Goal: Transaction & Acquisition: Purchase product/service

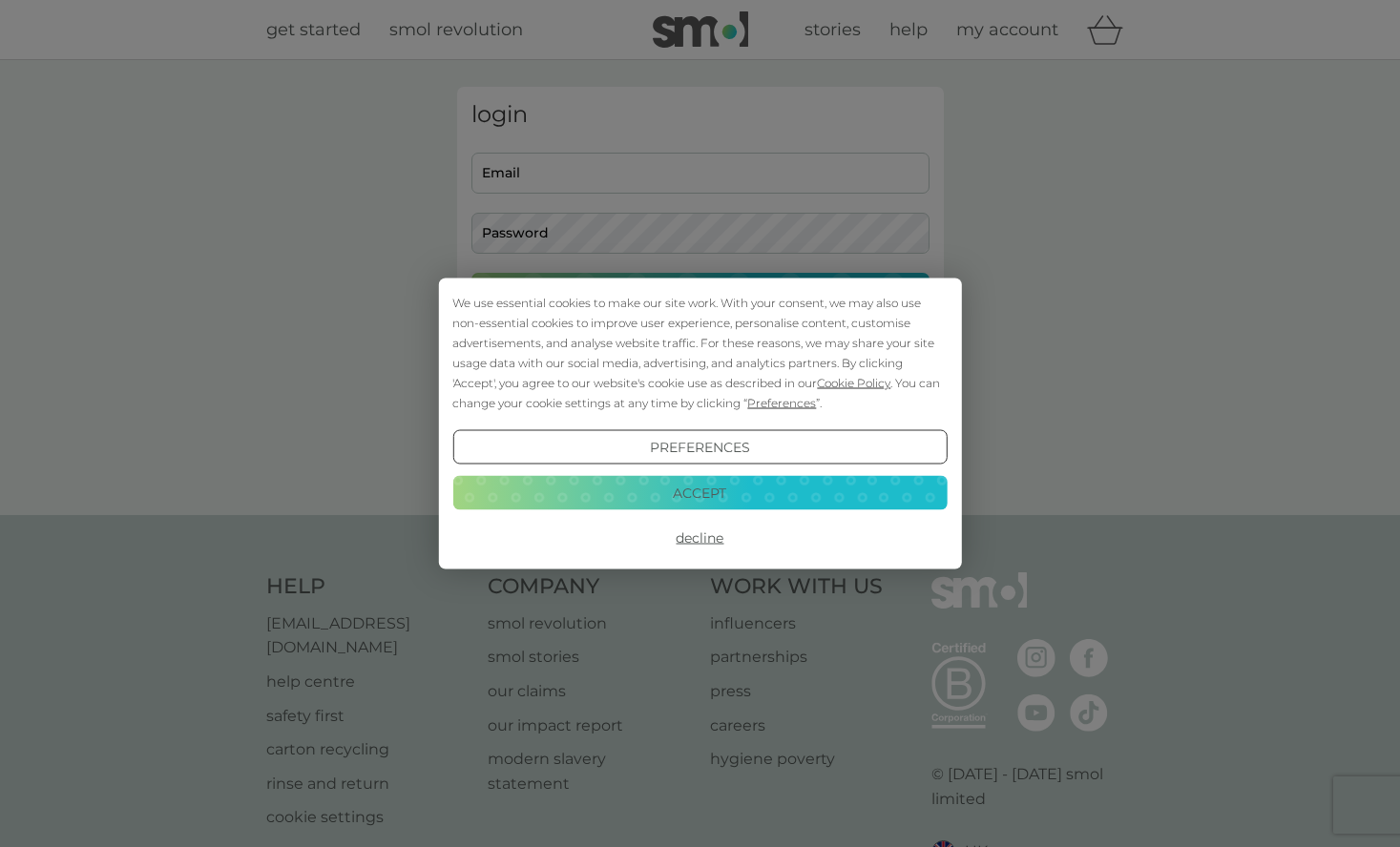
type input "[EMAIL_ADDRESS][PERSON_NAME][DOMAIN_NAME]"
click at [710, 492] on button "Accept" at bounding box center [700, 491] width 494 height 34
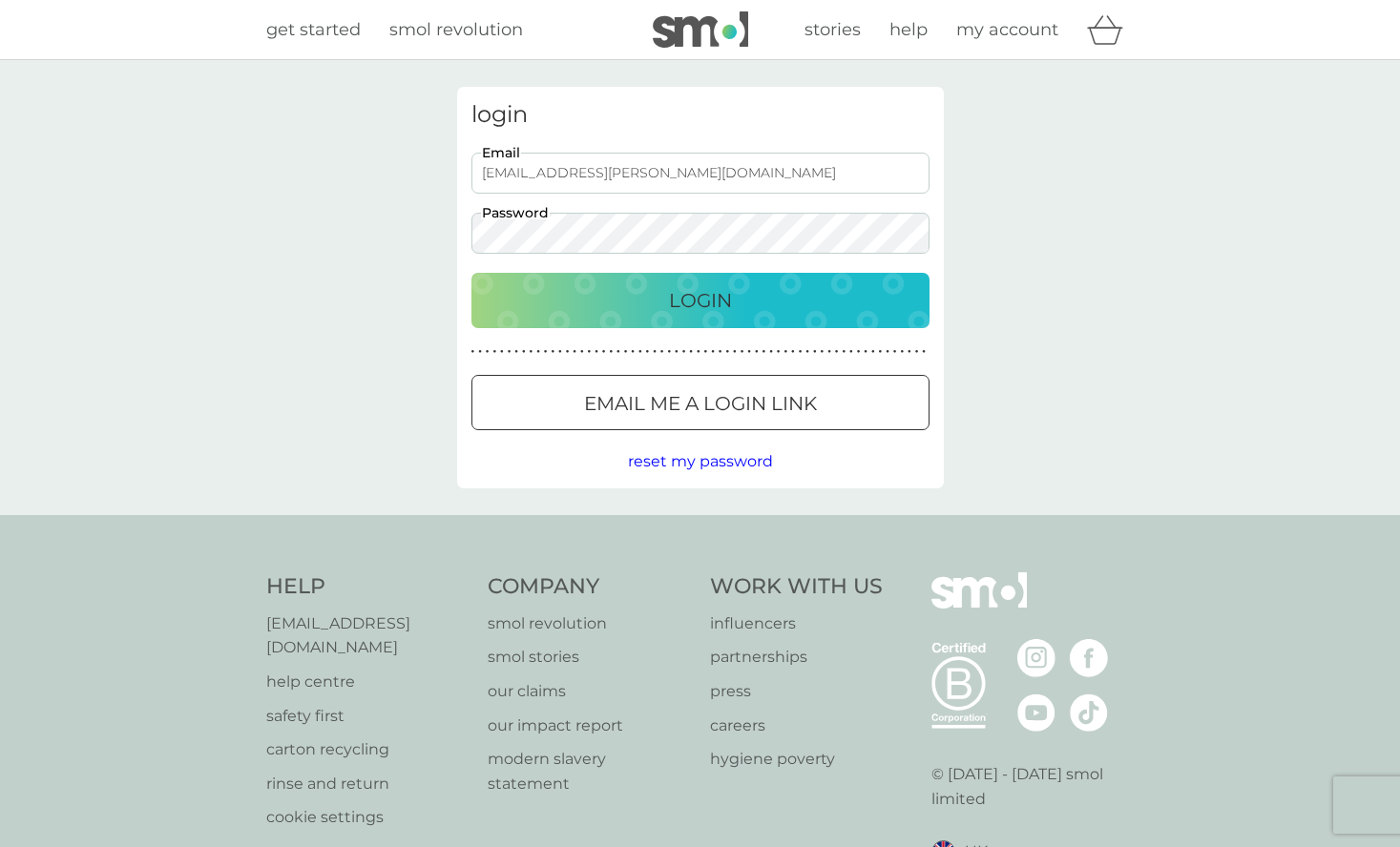
click at [706, 309] on p "Login" at bounding box center [700, 300] width 63 height 30
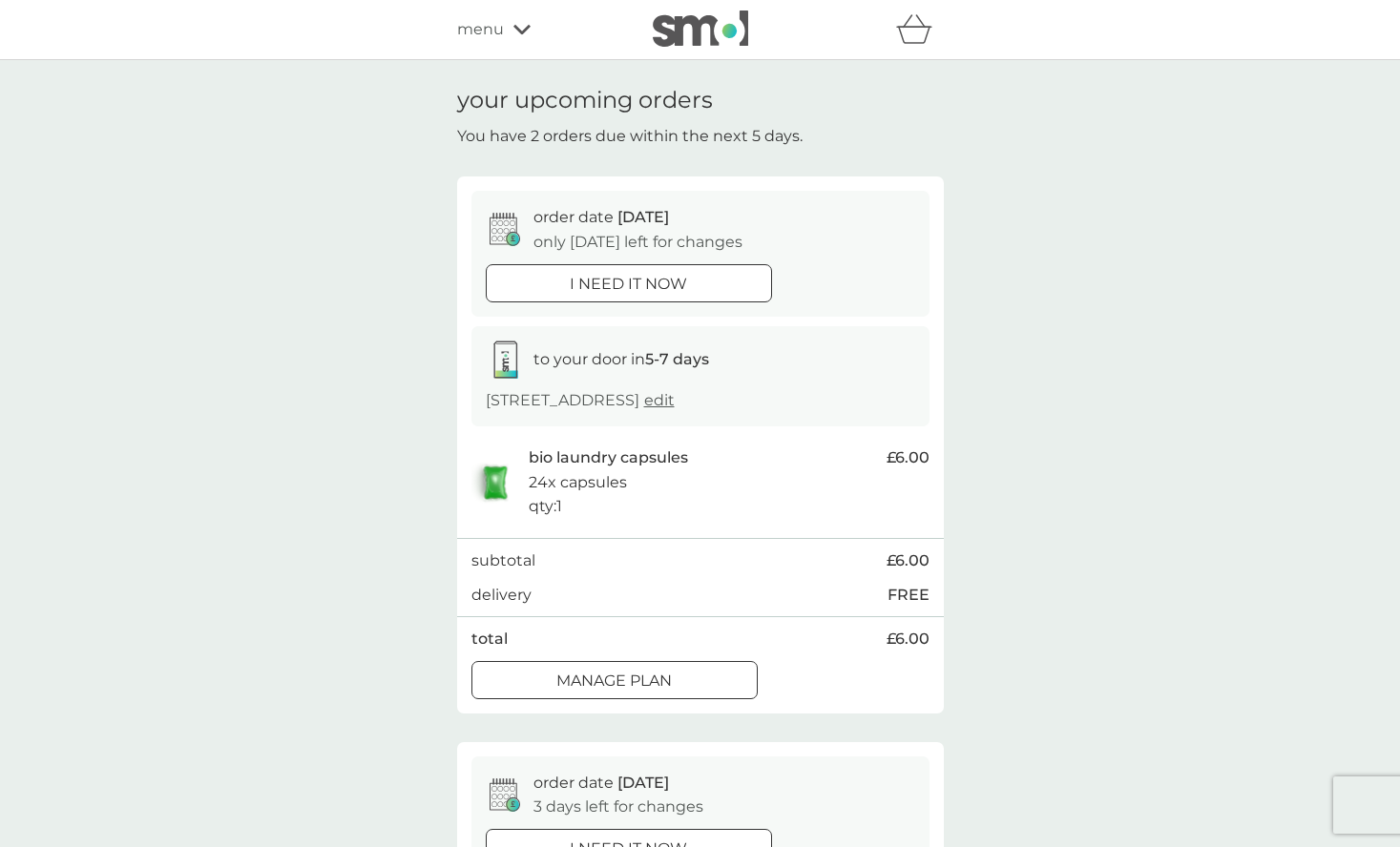
click at [1055, 595] on div "your upcoming orders You have 2 orders due within the next 5 days. order date 1…" at bounding box center [700, 733] width 1400 height 1347
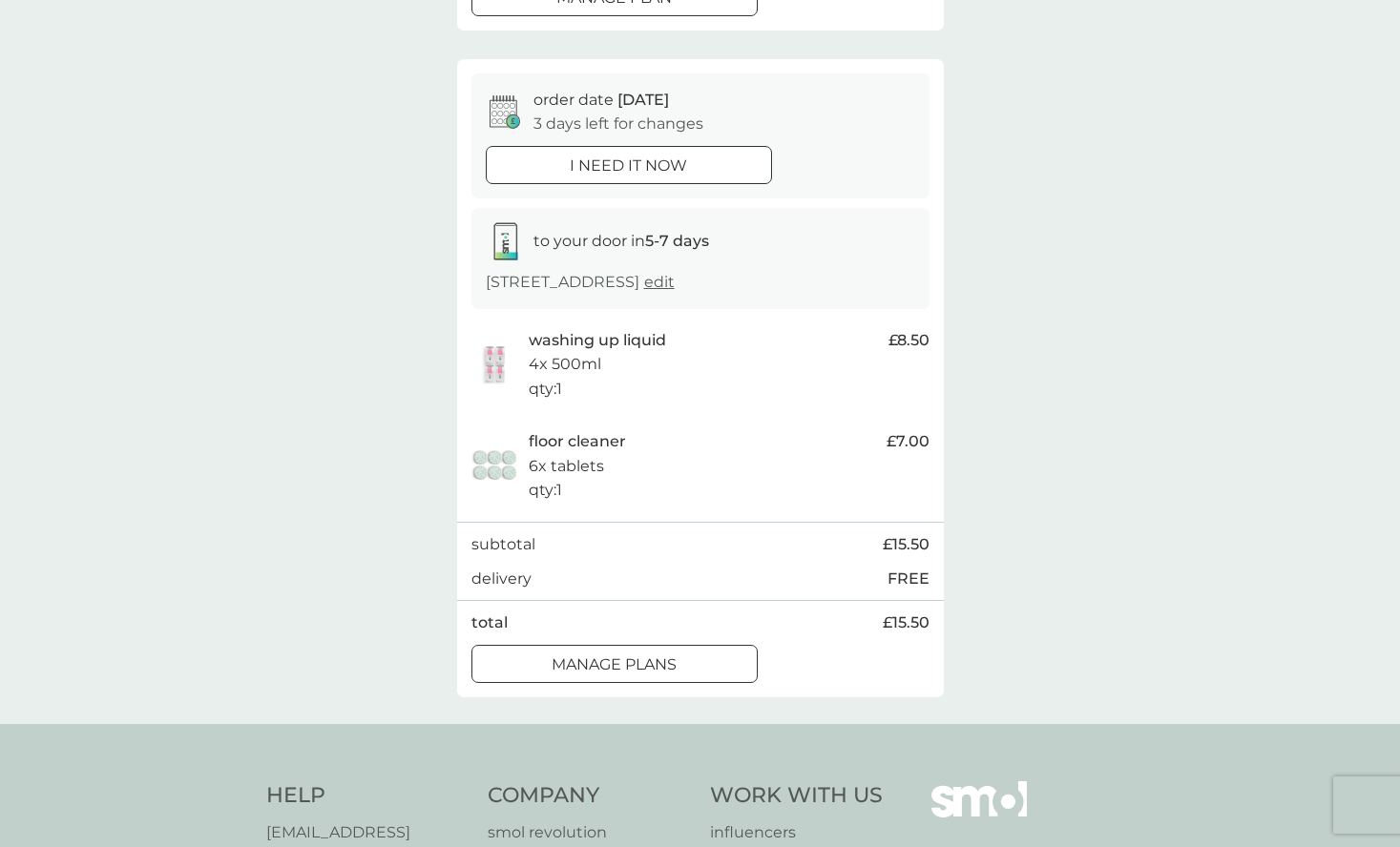
scroll to position [687, 0]
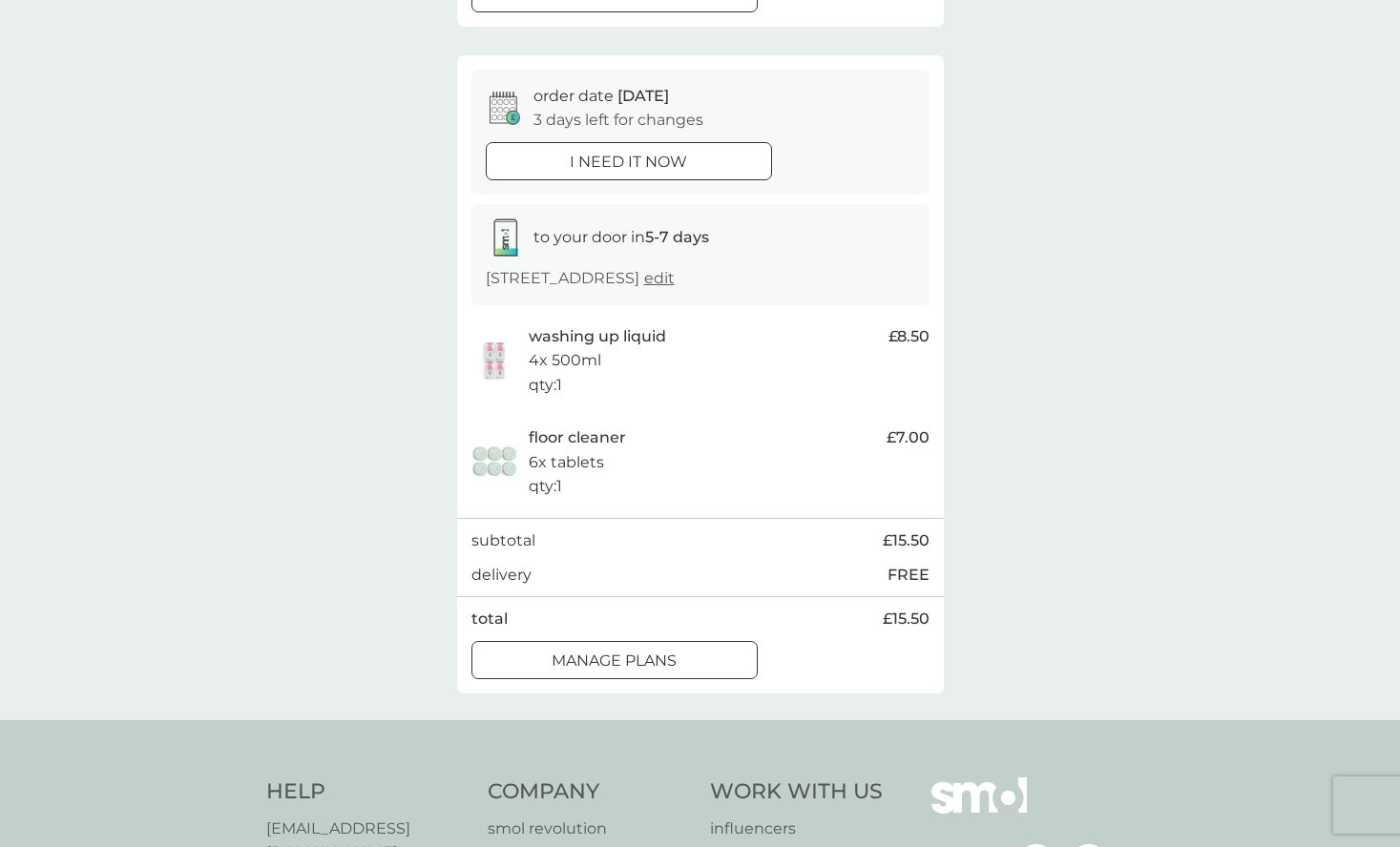
click at [643, 661] on div at bounding box center [614, 660] width 69 height 20
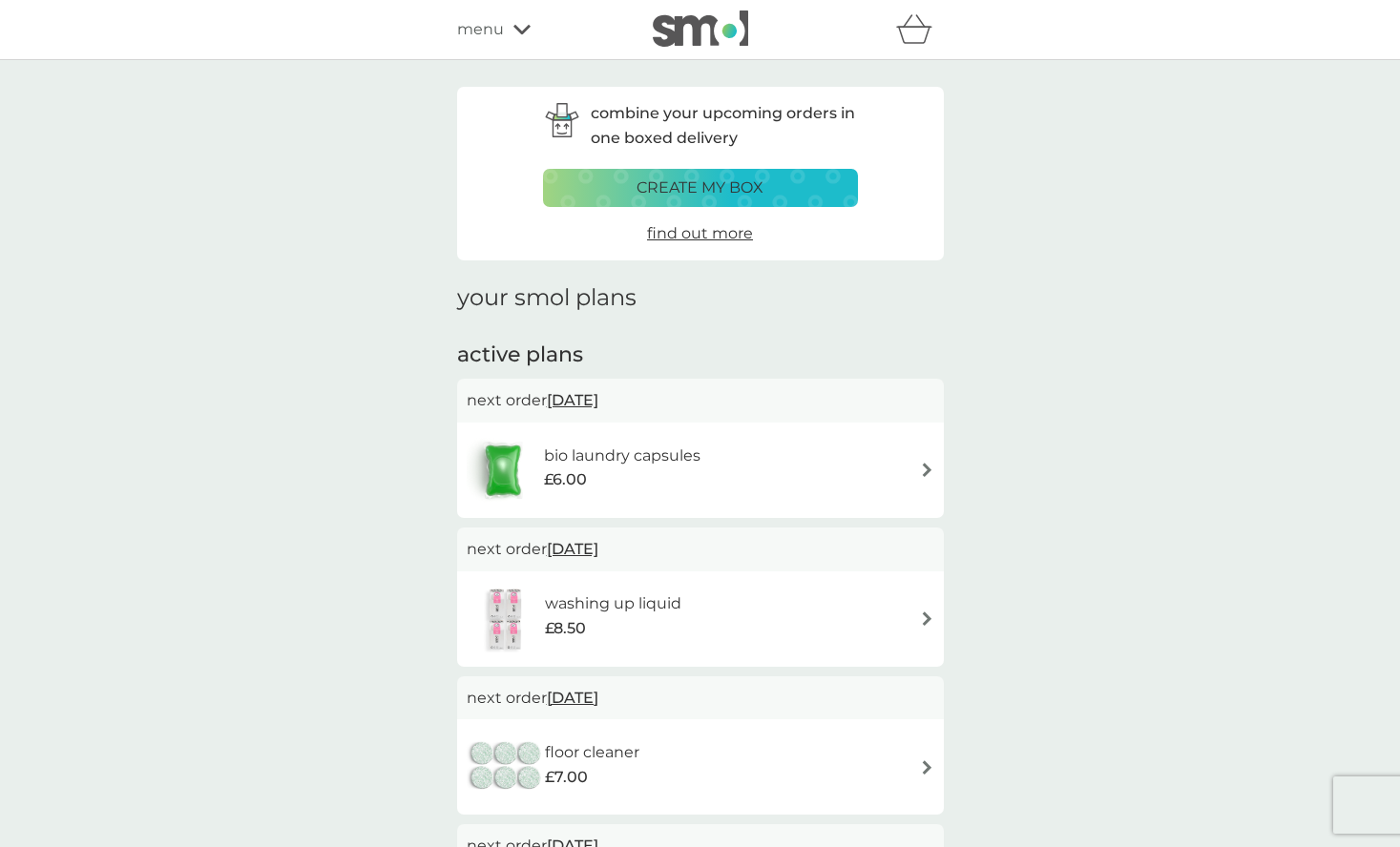
click at [925, 470] on img at bounding box center [926, 470] width 15 height 15
click at [591, 698] on span "13 Oct 2025" at bounding box center [572, 697] width 52 height 37
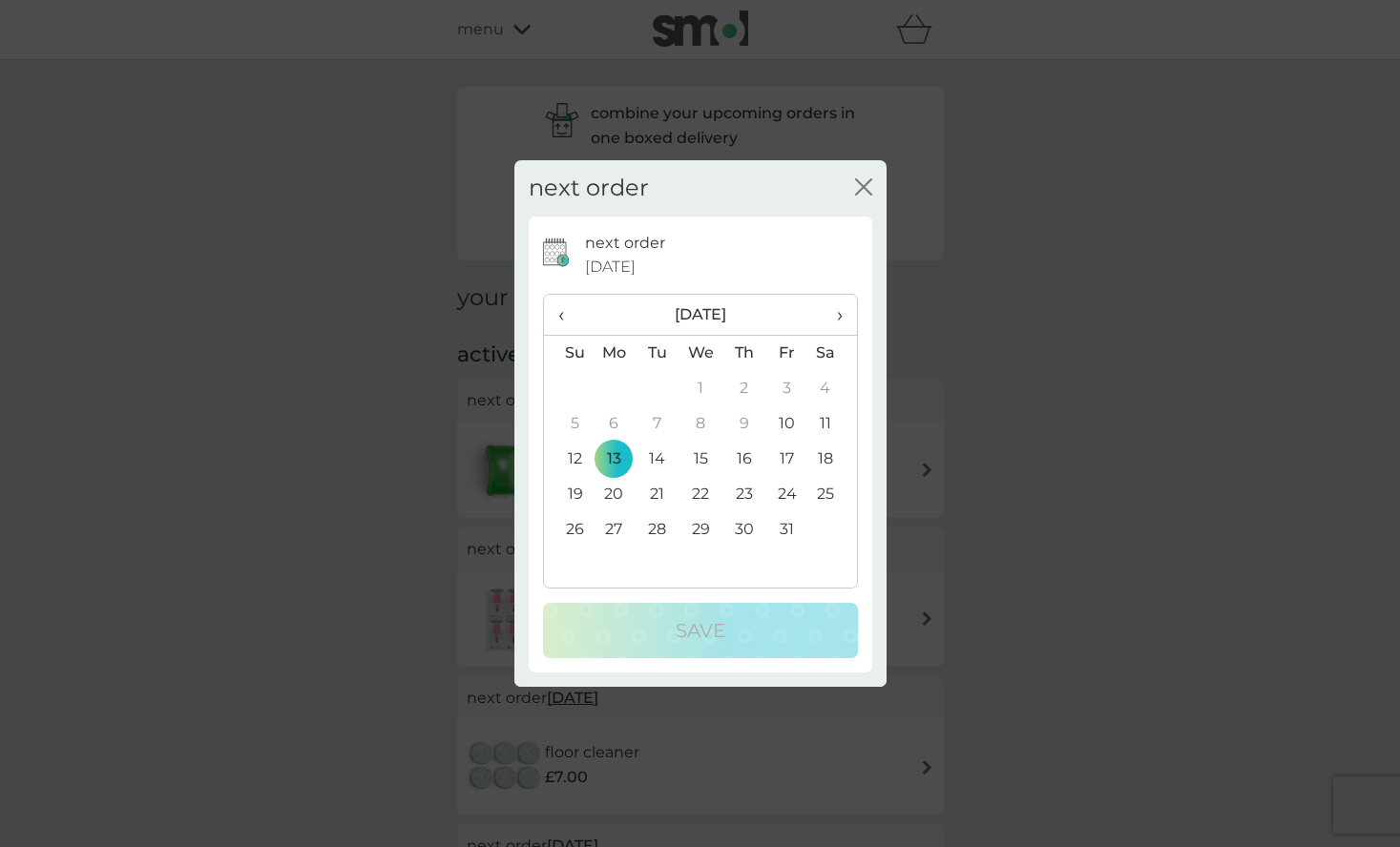
click at [861, 188] on icon "close" at bounding box center [860, 187] width 8 height 16
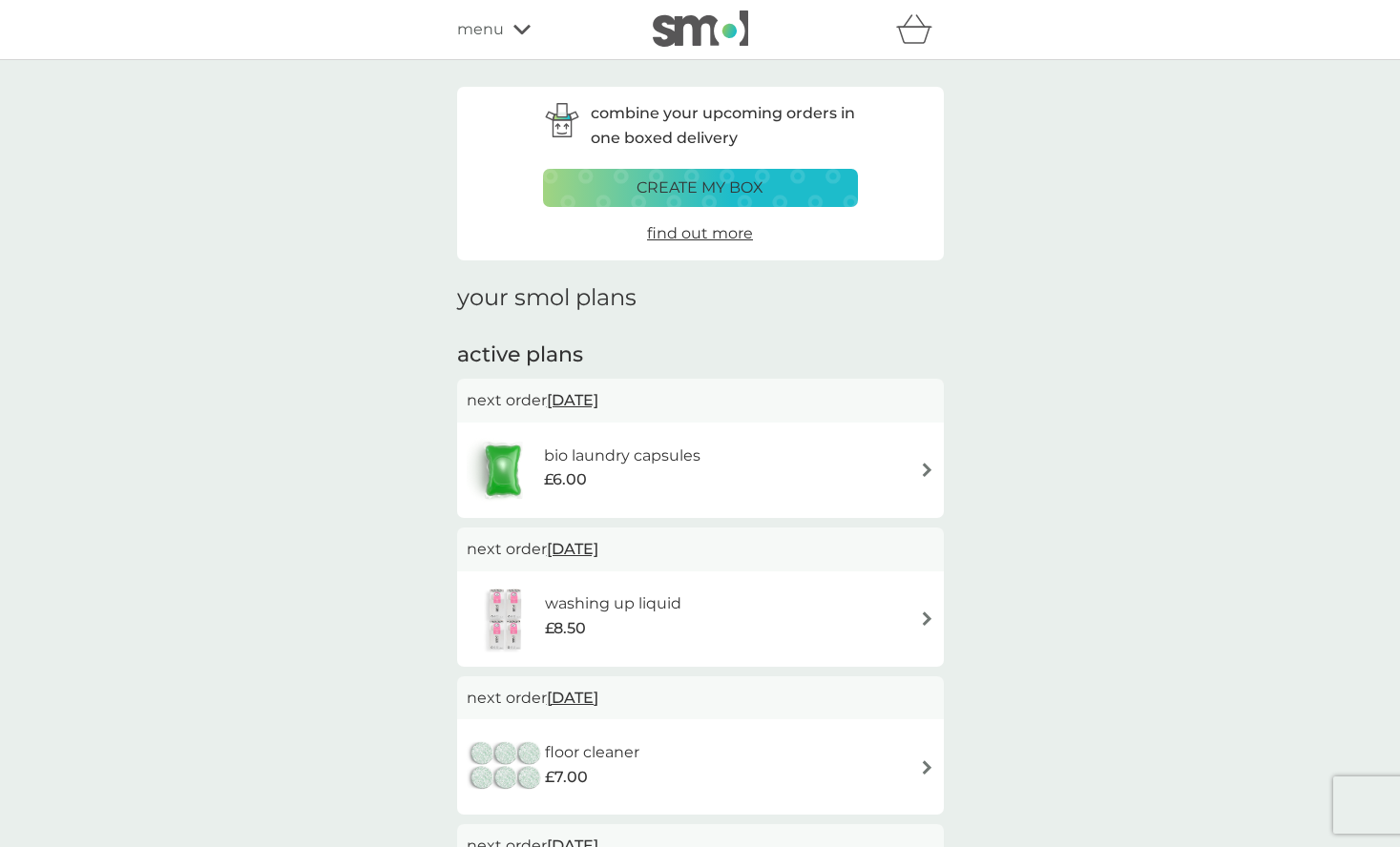
click at [924, 765] on img at bounding box center [926, 767] width 15 height 15
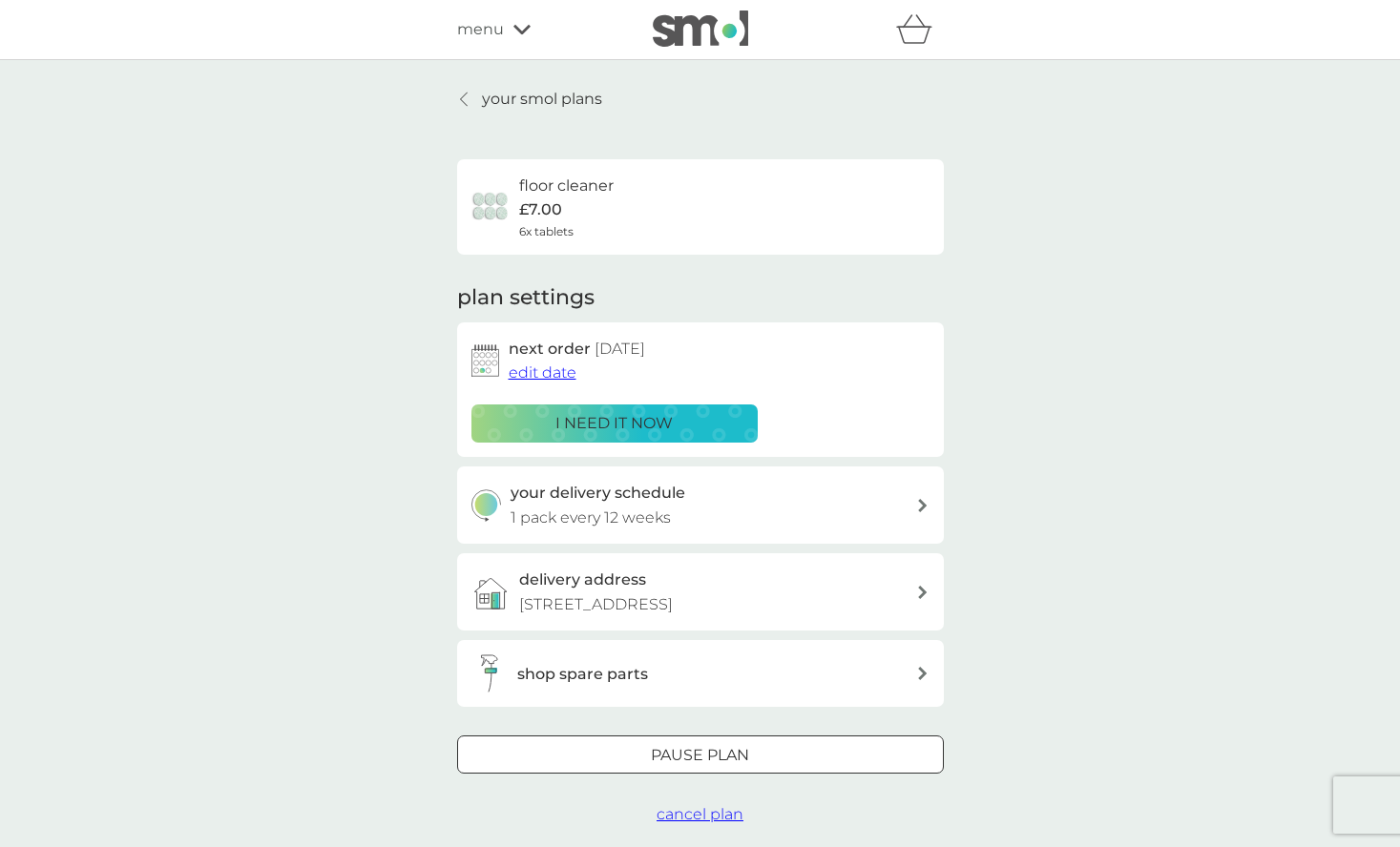
click at [560, 371] on span "edit date" at bounding box center [543, 372] width 68 height 18
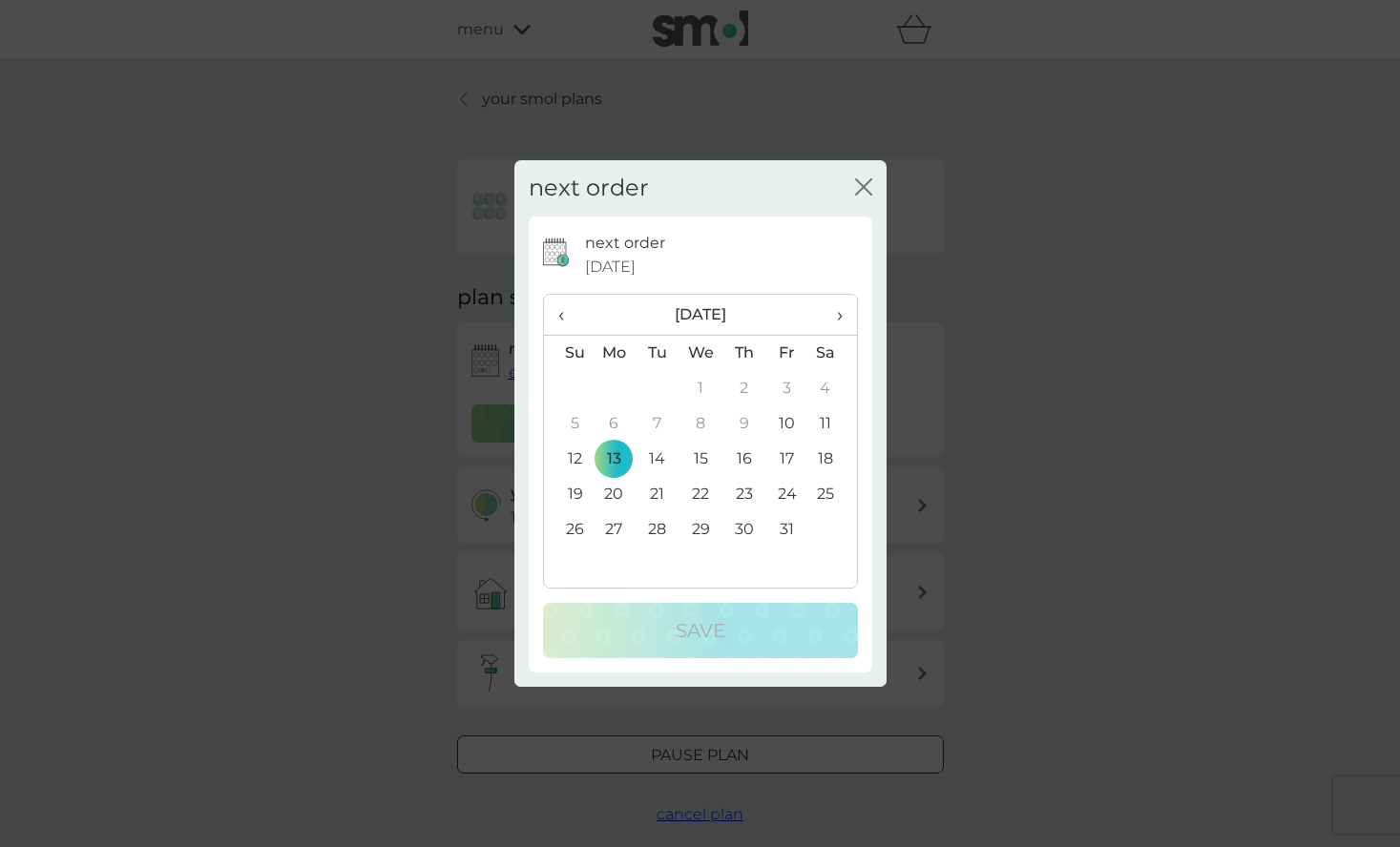
click at [839, 314] on span "›" at bounding box center [832, 314] width 19 height 40
click at [617, 455] on td "15" at bounding box center [614, 459] width 44 height 35
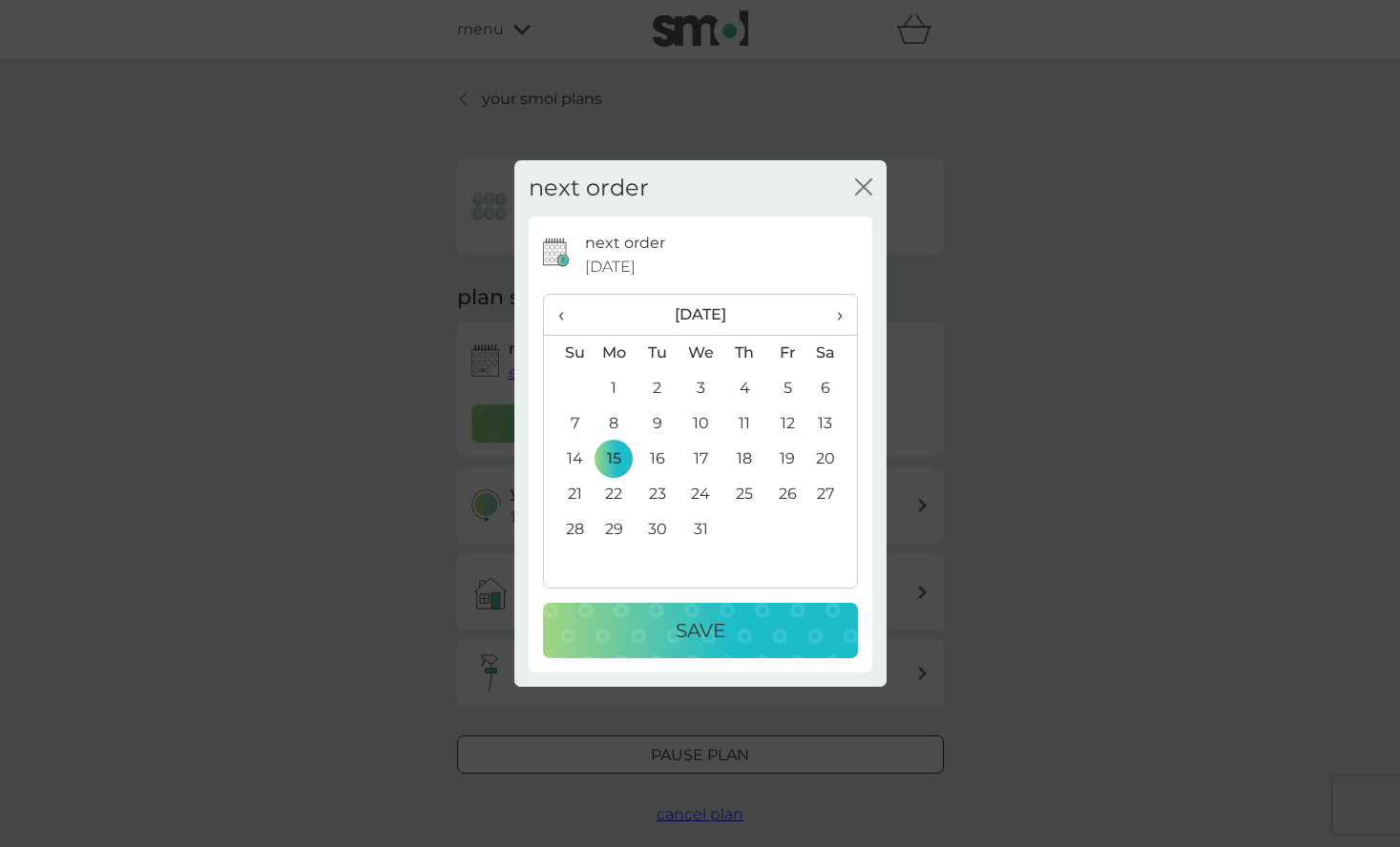
click at [722, 635] on p "Save" at bounding box center [700, 630] width 50 height 30
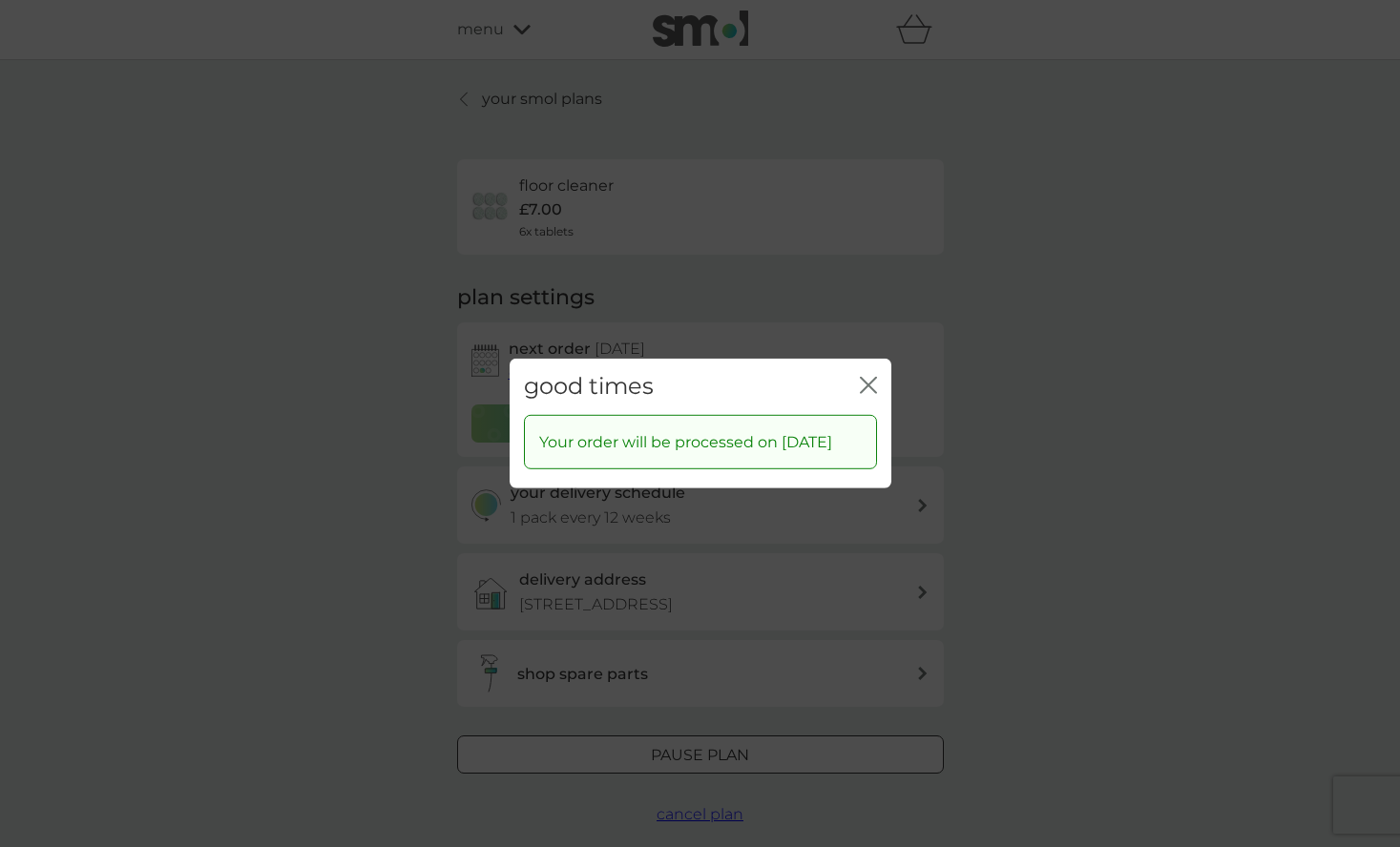
click at [866, 376] on icon "close" at bounding box center [869, 385] width 18 height 18
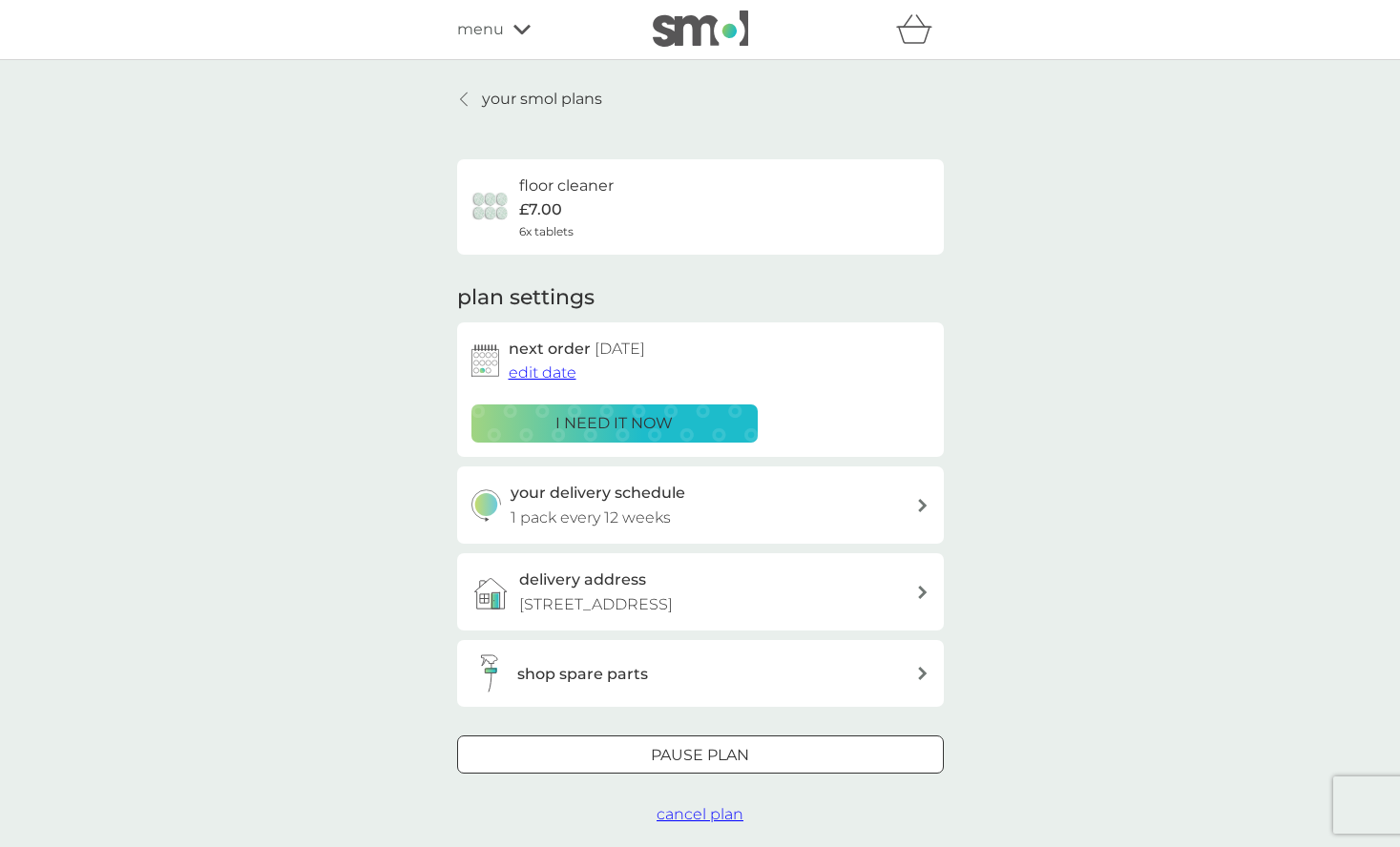
click at [1030, 641] on div "your smol plans floor cleaner £7.00 6x tablets plan settings next order 15 Dec …" at bounding box center [700, 457] width 1400 height 794
click at [542, 94] on p "your smol plans" at bounding box center [542, 98] width 121 height 24
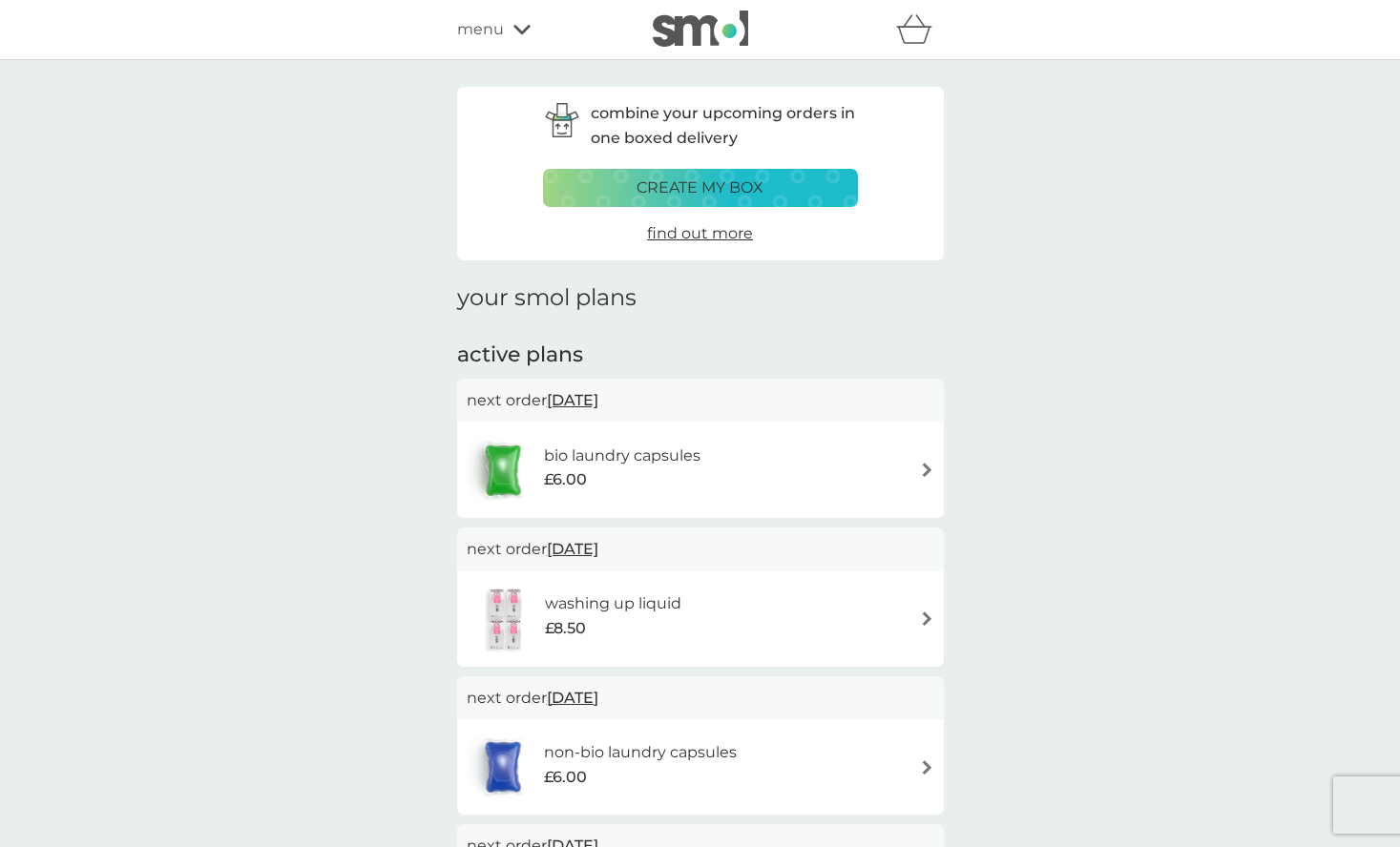
click at [688, 189] on p "create my box" at bounding box center [700, 187] width 126 height 24
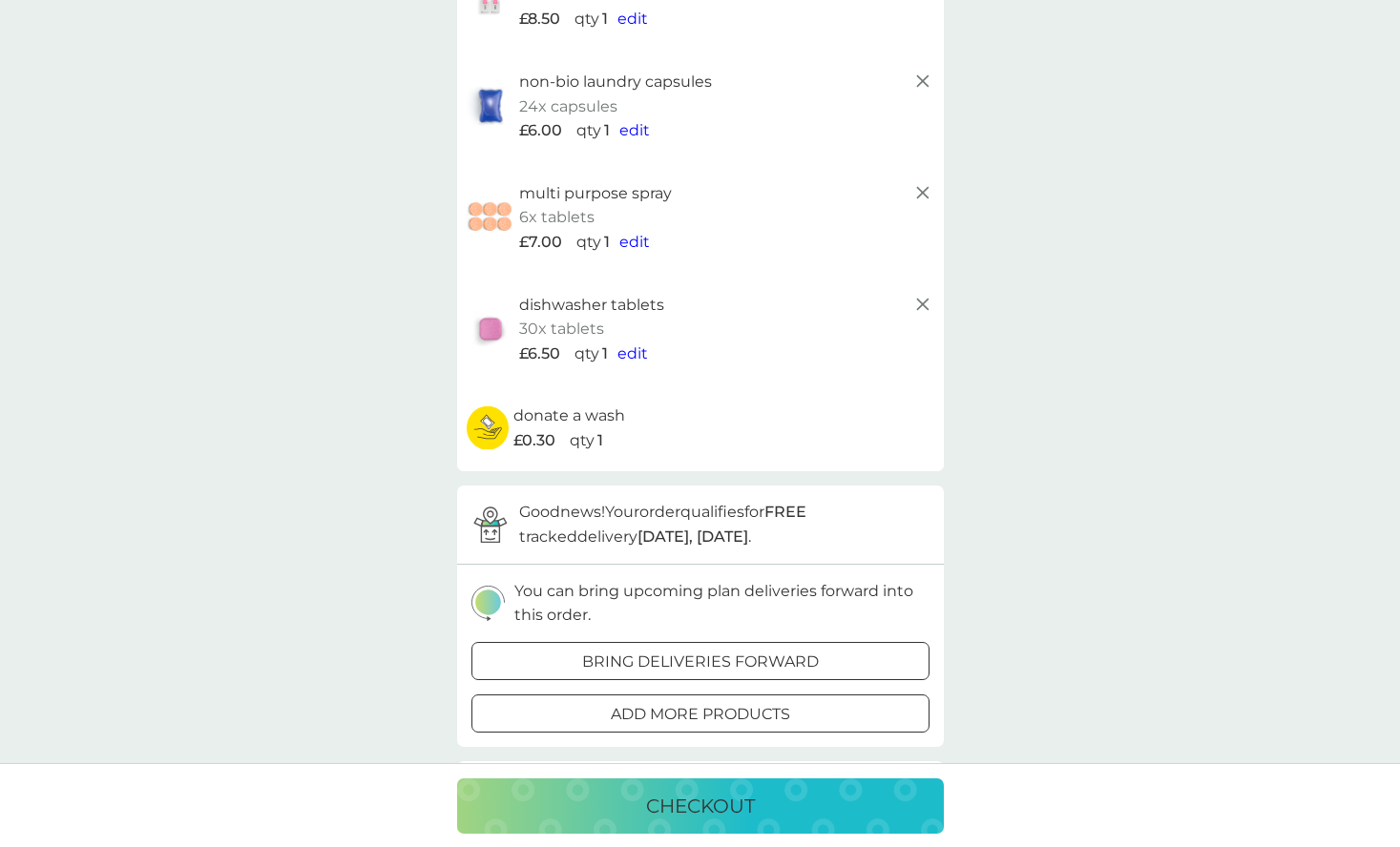
scroll to position [343, 0]
click at [1064, 478] on div "your basket existing plan products bio laundry capsules 24x capsules £6.00 qty …" at bounding box center [700, 732] width 1400 height 2030
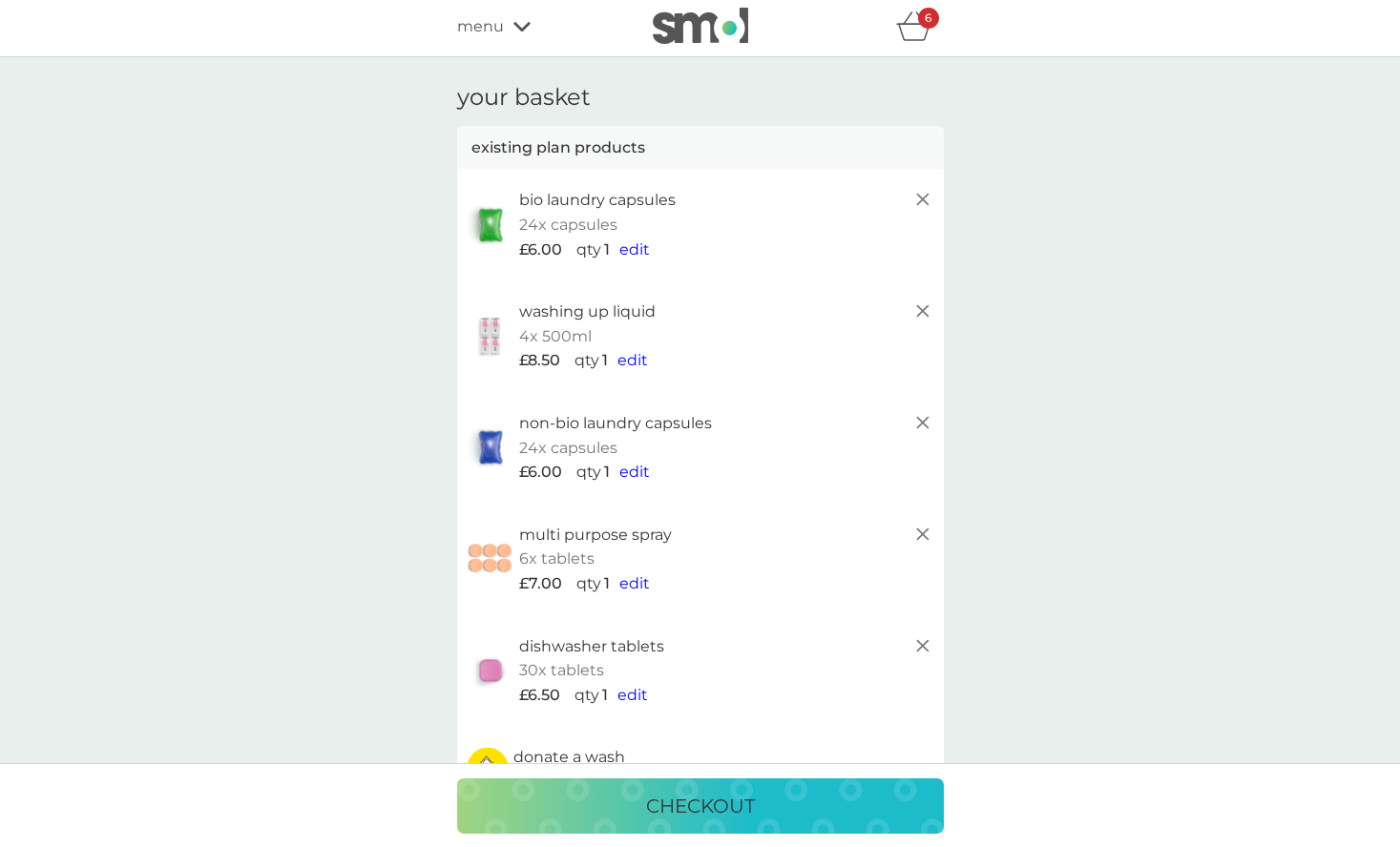
scroll to position [0, 0]
click at [922, 200] on line at bounding box center [921, 202] width 12 height 12
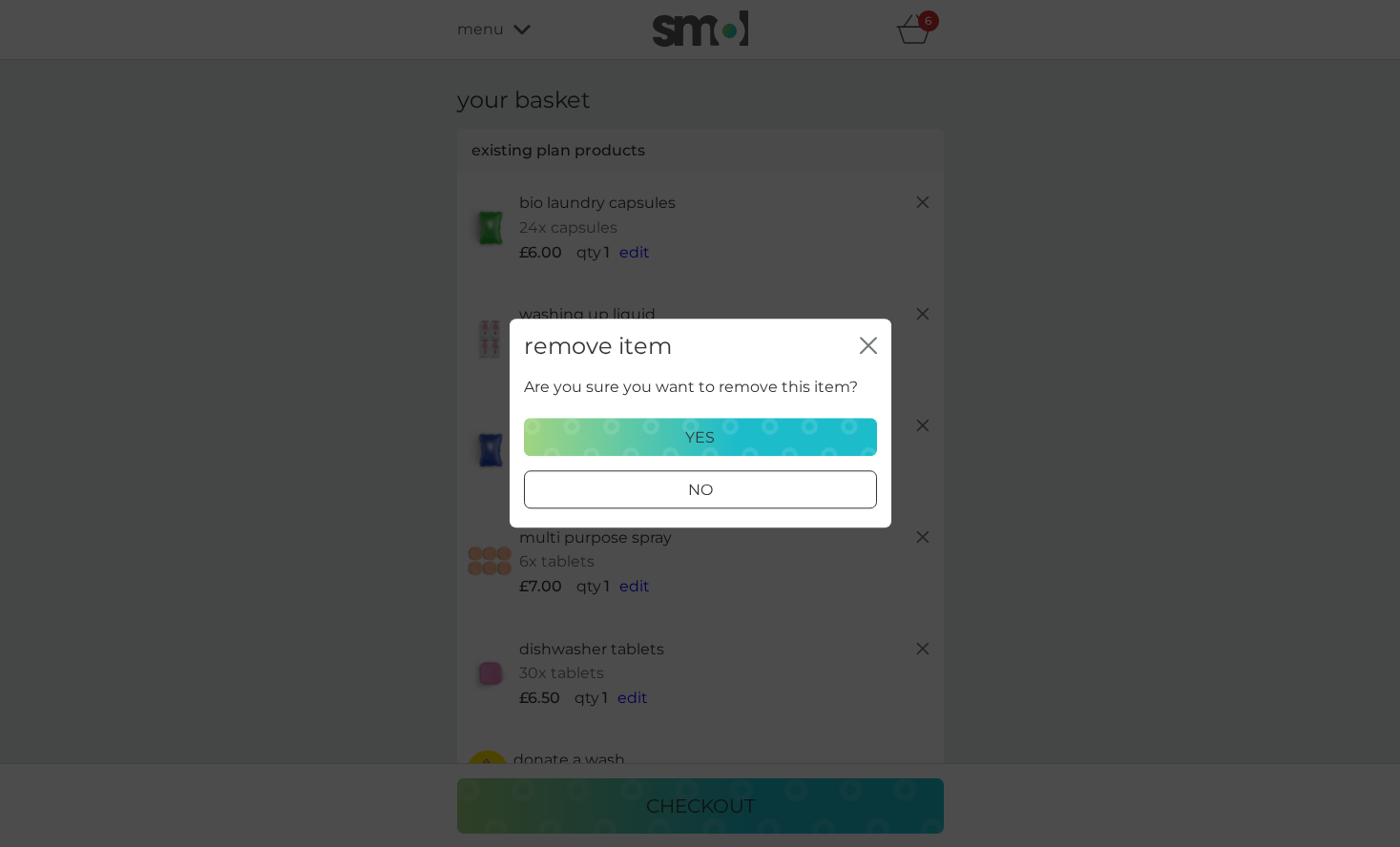
click at [716, 432] on div "yes" at bounding box center [700, 437] width 328 height 24
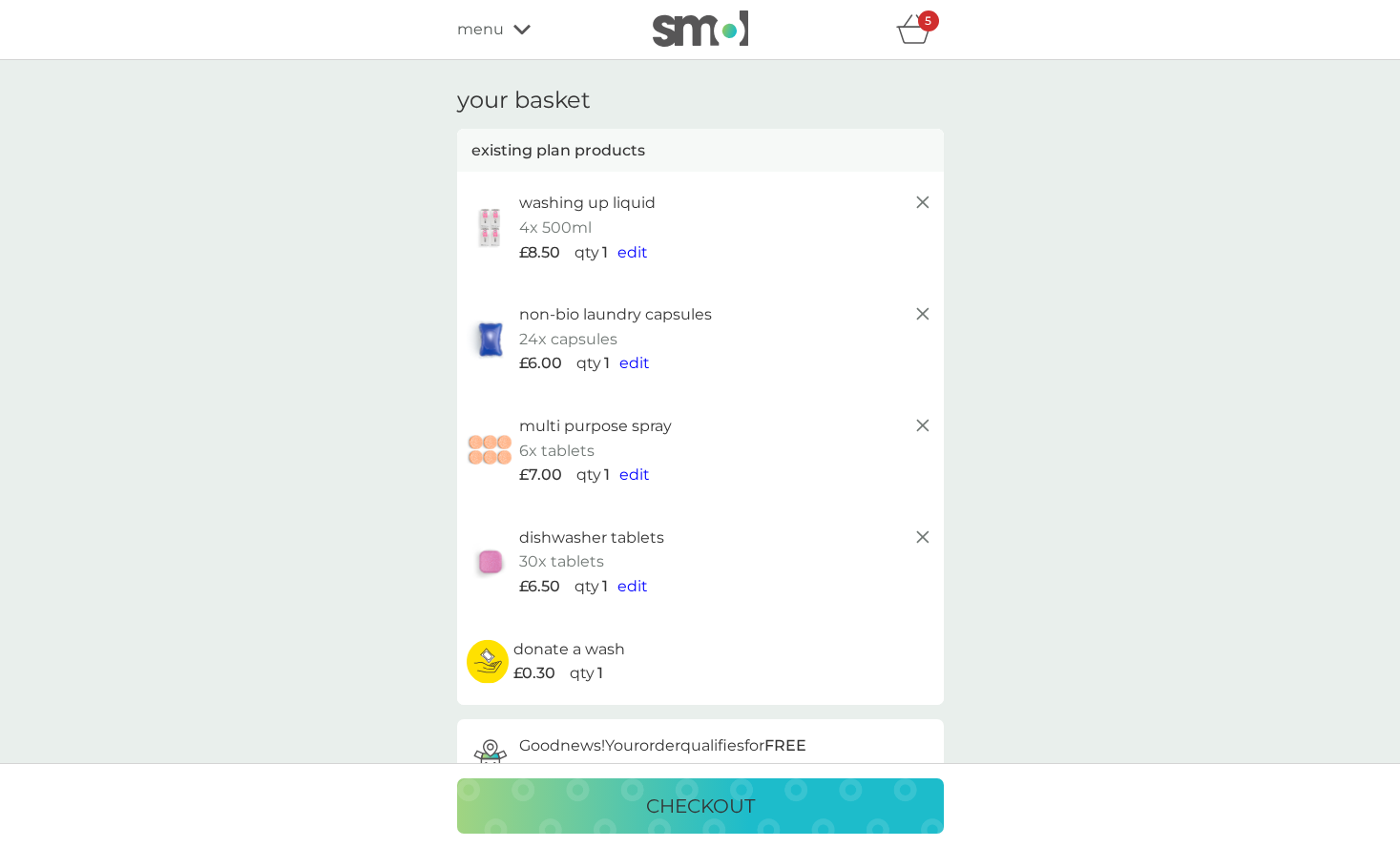
click at [923, 309] on icon at bounding box center [923, 314] width 23 height 23
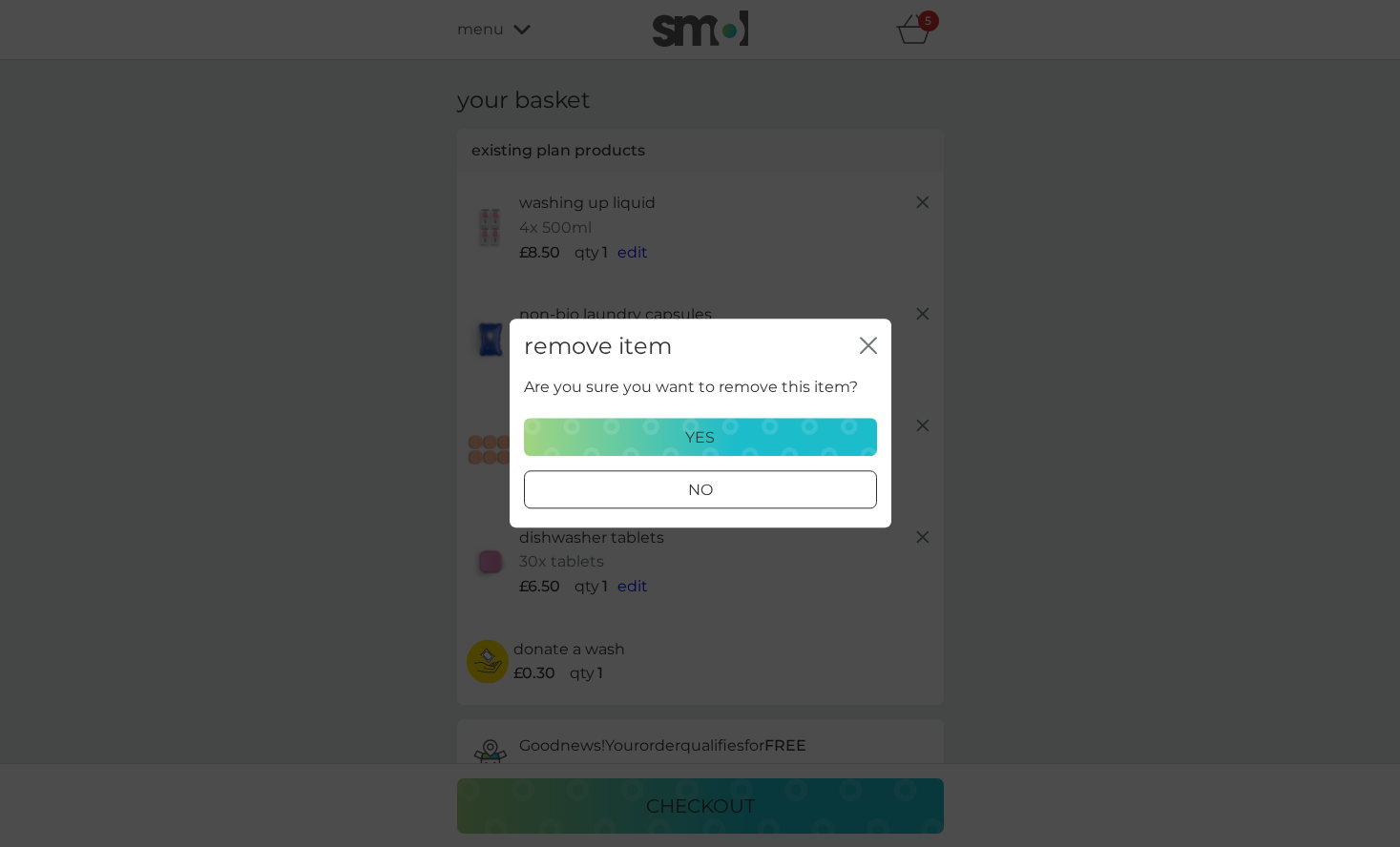
click at [716, 433] on div "yes" at bounding box center [700, 437] width 328 height 24
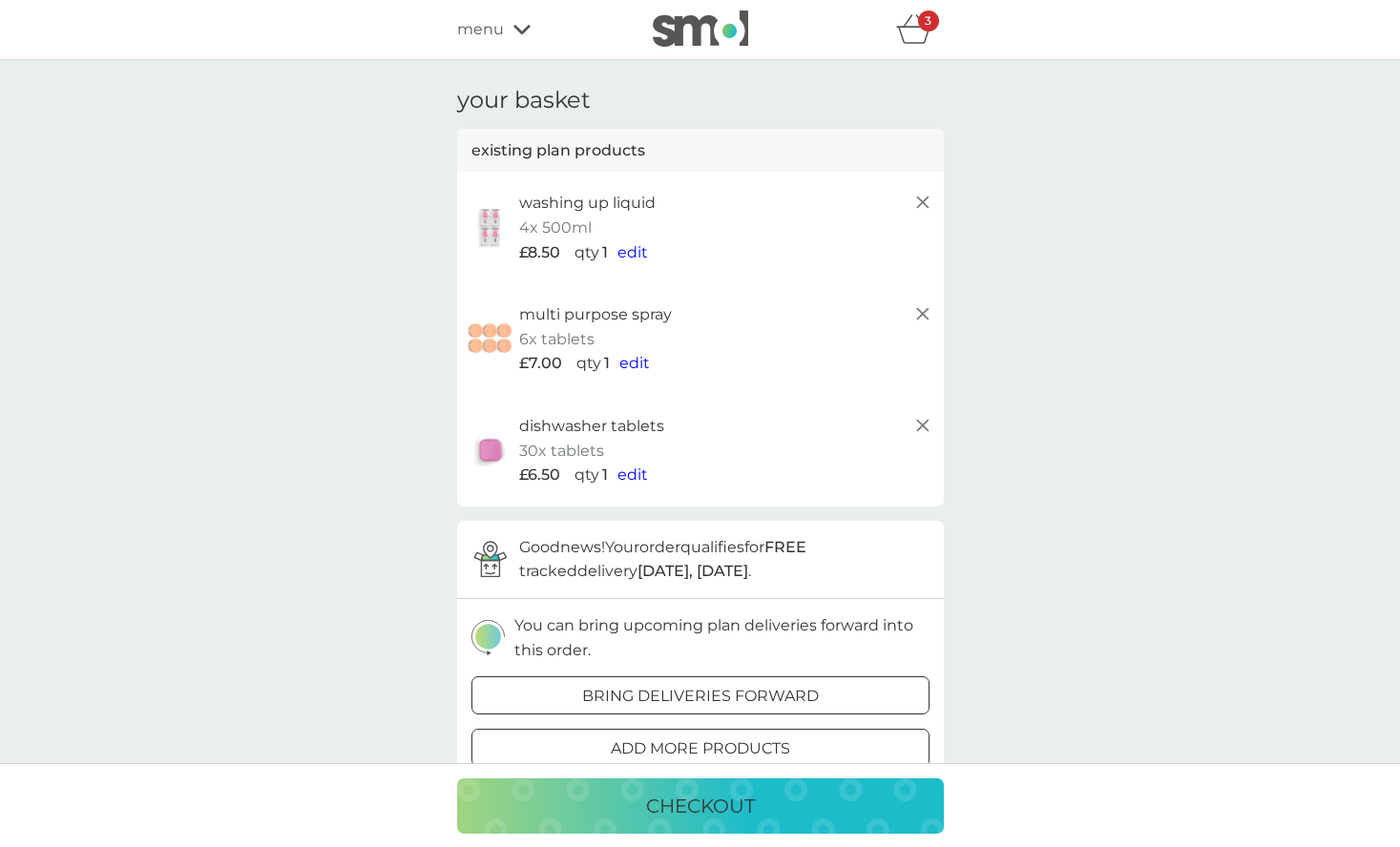
click at [1104, 545] on div "your basket existing plan products washing up liquid 4x 500ml £8.50 qty 1 edit …" at bounding box center [700, 794] width 1400 height 1467
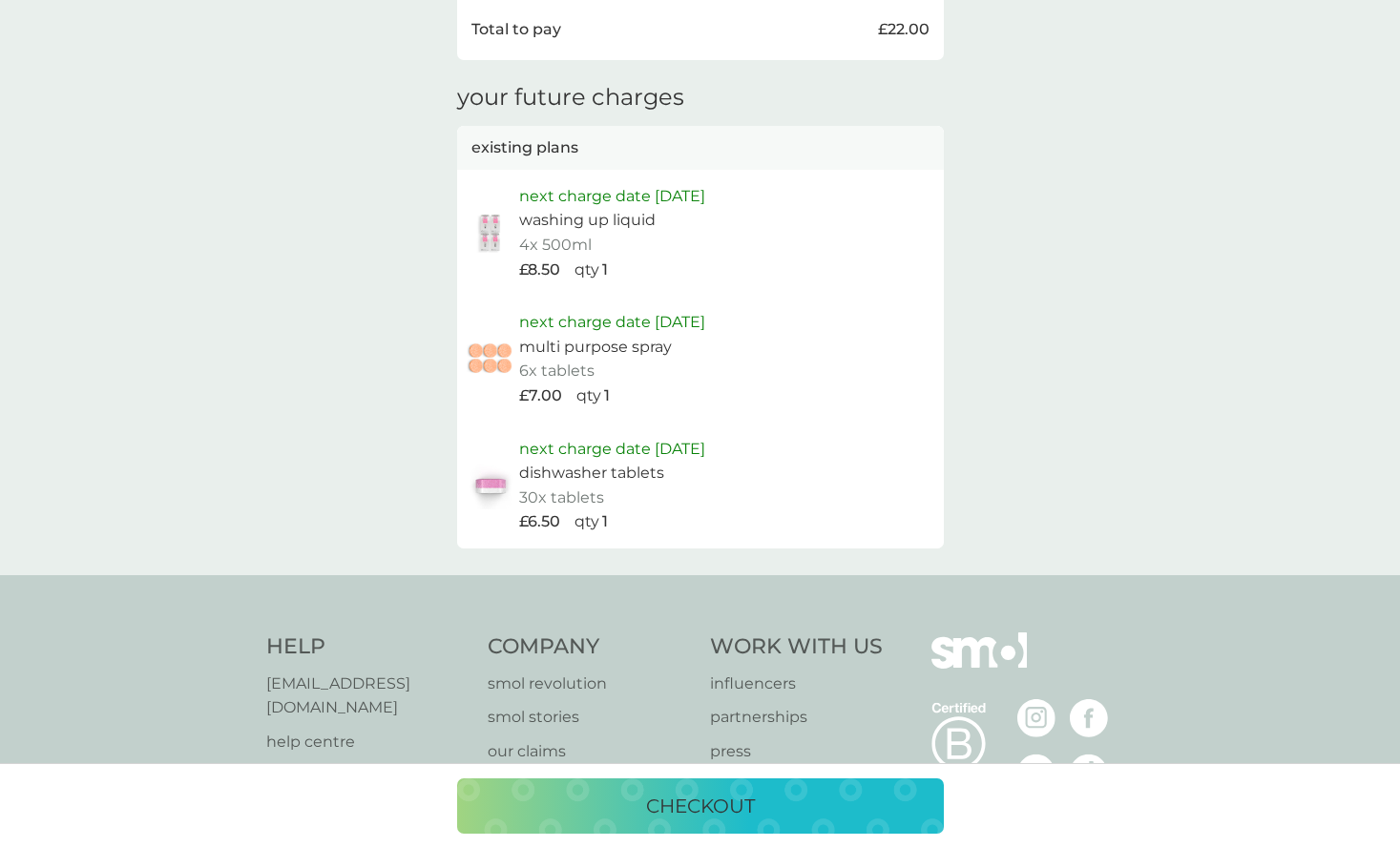
scroll to position [954, 0]
click at [709, 809] on p "checkout" at bounding box center [700, 805] width 109 height 30
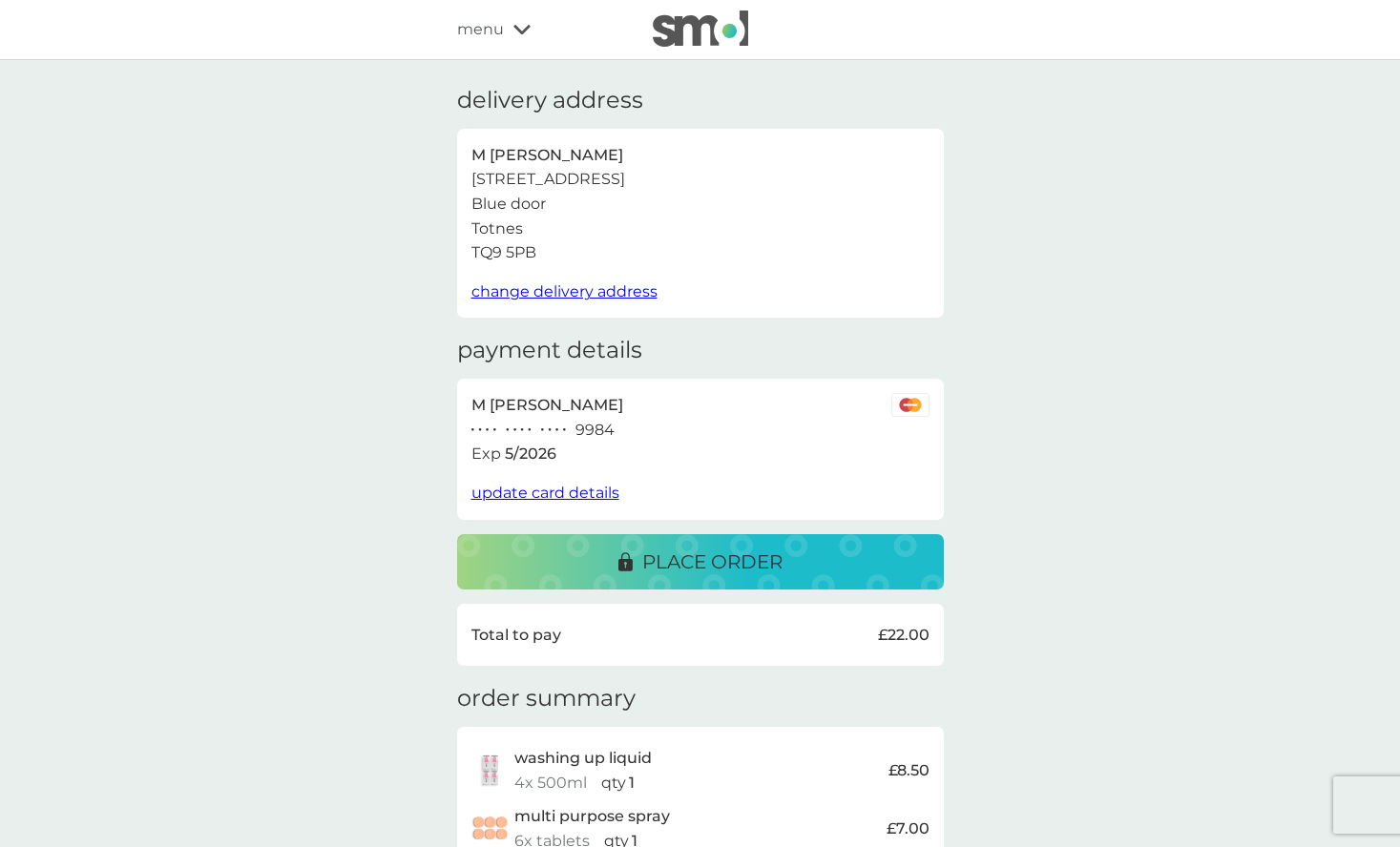
click at [713, 560] on p "place order" at bounding box center [712, 561] width 140 height 30
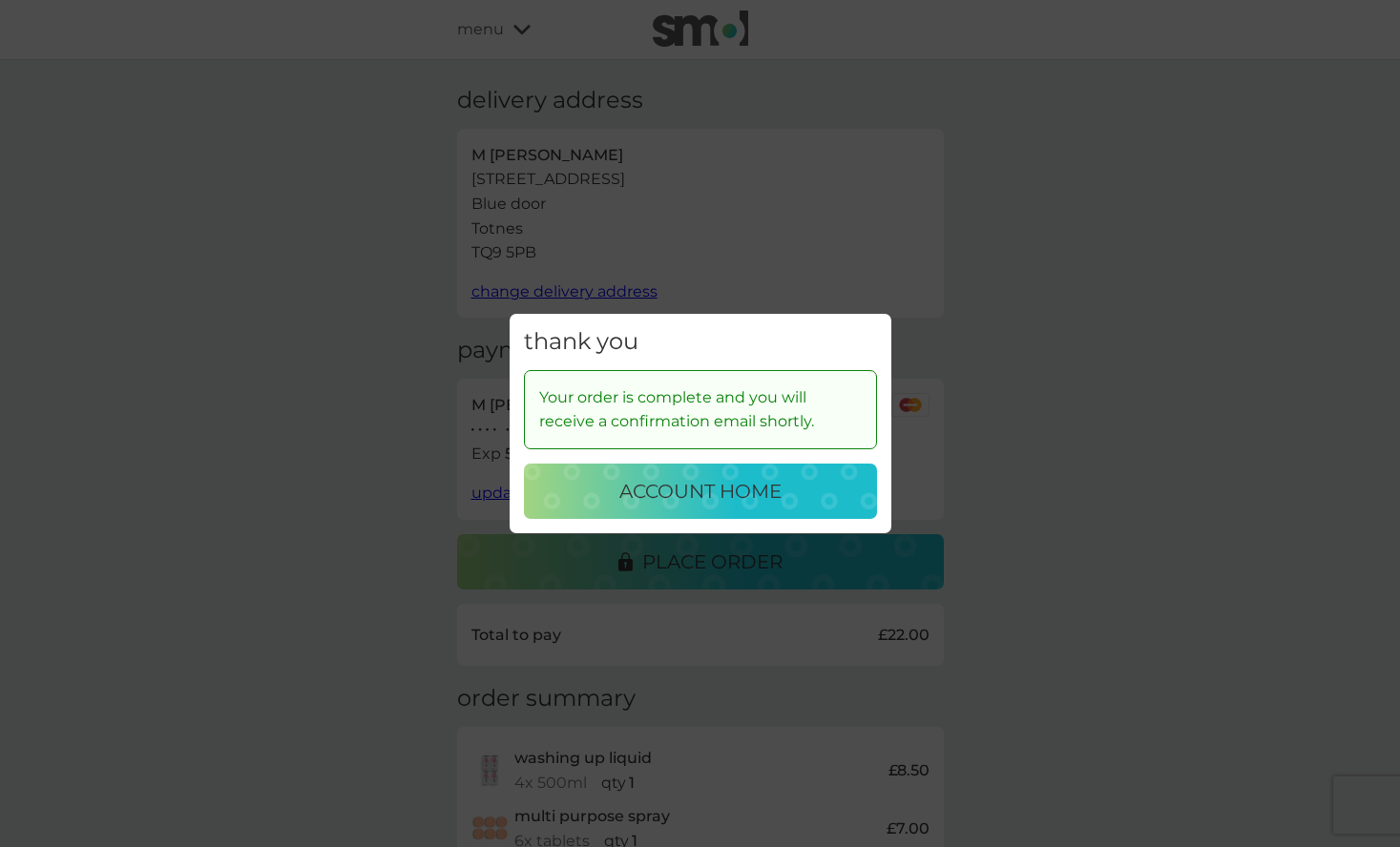
click at [722, 472] on button "account home" at bounding box center [700, 491] width 353 height 55
